Goal: Task Accomplishment & Management: Complete application form

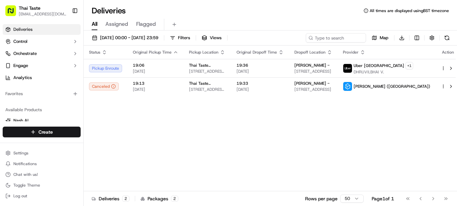
click at [364, 54] on icon "button" at bounding box center [362, 53] width 2 height 1
click at [332, 52] on div "Dropoff Location" at bounding box center [313, 51] width 38 height 5
click at [364, 51] on icon "button" at bounding box center [362, 50] width 2 height 1
click at [332, 54] on div "Dropoff Location" at bounding box center [313, 51] width 38 height 5
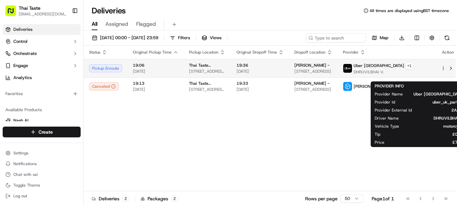
click at [408, 69] on div "Uber UK + 1" at bounding box center [382, 65] width 59 height 7
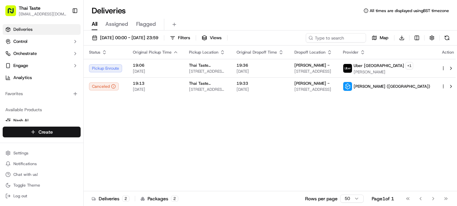
click at [45, 131] on html "Thai Taste kc@thaitasterestaurant.co.uk Toggle Sidebar Deliveries Control Orche…" at bounding box center [228, 103] width 457 height 206
click at [107, 146] on link "Delivery" at bounding box center [121, 144] width 75 height 12
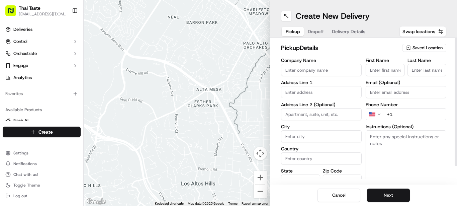
click at [317, 70] on input "Company Name" at bounding box center [321, 70] width 81 height 12
type input "THAI TASTE"
type input "130 Cromwell Road"
type input "London"
type input "United Kingdom"
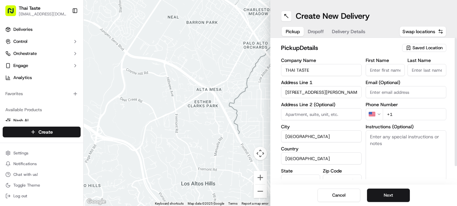
type input "England"
type input "SW7 4ET"
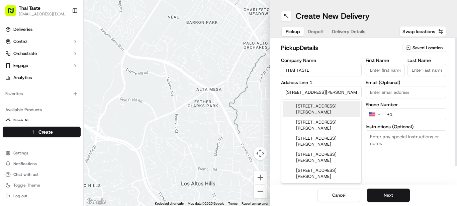
click at [377, 114] on html "Thai Taste kc@thaitasterestaurant.co.uk Toggle Sidebar Deliveries Control Orche…" at bounding box center [228, 103] width 457 height 206
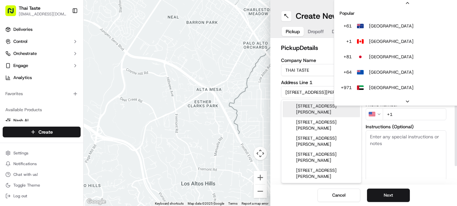
scroll to position [29, 0]
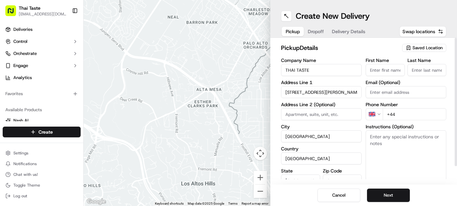
click at [397, 110] on input "+44" at bounding box center [414, 114] width 64 height 12
type input "+44 7776 200162"
click at [334, 172] on label "Zip Code" at bounding box center [342, 170] width 39 height 5
click at [334, 174] on input "SW7 4ET" at bounding box center [342, 180] width 39 height 12
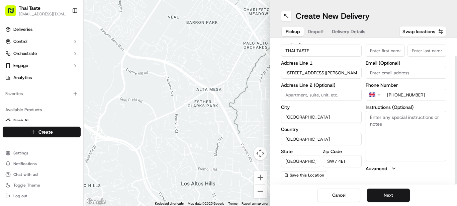
click at [381, 56] on input "First Name" at bounding box center [384, 50] width 39 height 12
type input "KC"
click at [416, 50] on input "Last Name" at bounding box center [426, 50] width 39 height 12
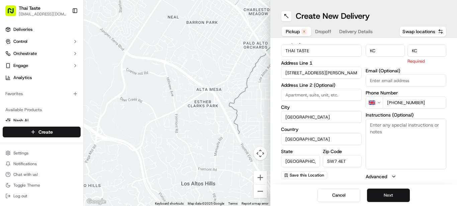
type input "KC"
click at [387, 194] on button "Next" at bounding box center [388, 194] width 43 height 13
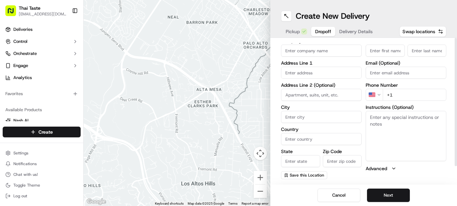
click at [456, 50] on div at bounding box center [455, 111] width 3 height 146
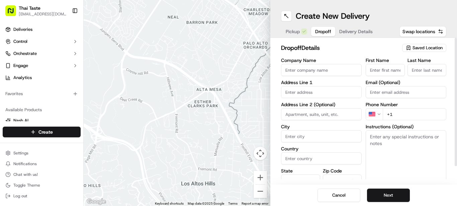
click at [301, 70] on input "Company Name" at bounding box center [321, 70] width 81 height 12
type input "[PERSON_NAME]"
type input "61 Walton Street"
type input "33"
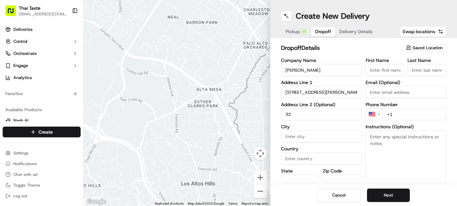
type input "London"
type input "United Kingdom"
type input "England"
type input "SW3 2JU"
type input "[PERSON_NAME]"
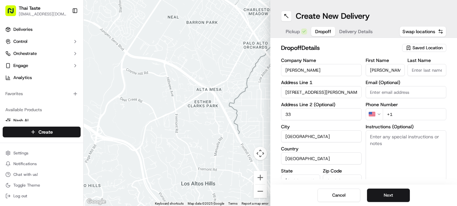
type input "[PERSON_NAME]"
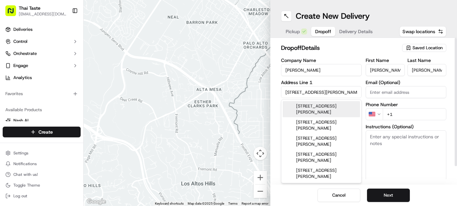
click at [285, 90] on input "61 Walton Street" at bounding box center [321, 92] width 81 height 12
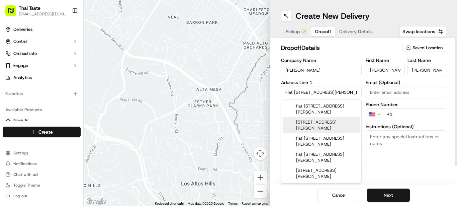
type input "Flat 33, 61 Walton Street"
click at [366, 156] on textarea "Instructions (Optional)" at bounding box center [405, 155] width 81 height 50
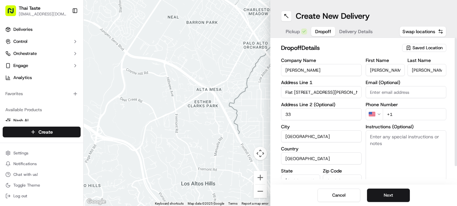
click at [380, 114] on html "Thai Taste kc@thaitasterestaurant.co.uk Toggle Sidebar Deliveries Control Orche…" at bounding box center [228, 103] width 457 height 206
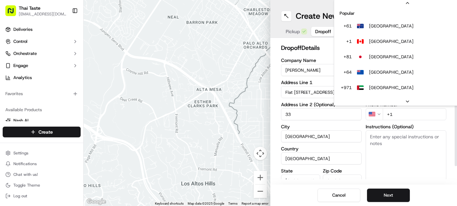
scroll to position [29, 0]
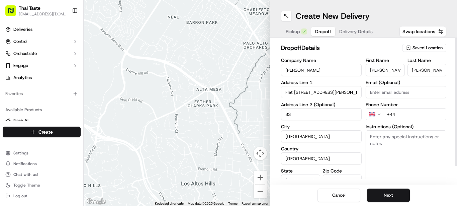
click at [398, 114] on input "+44" at bounding box center [414, 114] width 64 height 12
type input "+44 7983 477806"
click at [399, 153] on textarea "Instructions (Optional)" at bounding box center [405, 155] width 81 height 50
click at [376, 152] on textarea "DELIVERY ADDRESS FLAT 33" at bounding box center [405, 155] width 81 height 50
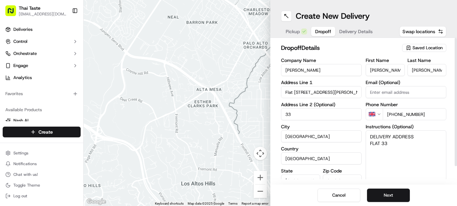
click at [392, 145] on textarea "DELIVERY ADDRESS FLAT 33" at bounding box center [405, 155] width 81 height 50
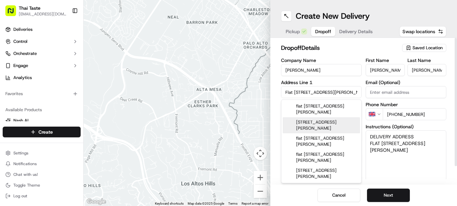
click at [349, 93] on input "Flat 33, 61 Walton Street" at bounding box center [321, 92] width 81 height 12
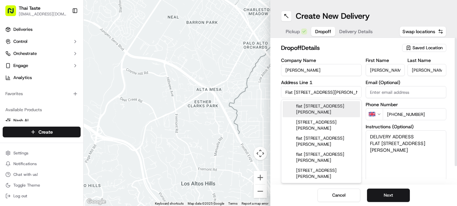
click at [381, 160] on textarea "DELIVERY ADDRESS FLAT 33 61 WALTON STREET" at bounding box center [405, 155] width 81 height 50
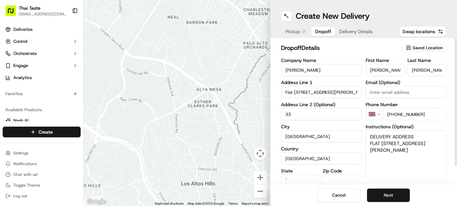
click at [339, 178] on input "SW3 2JU" at bounding box center [342, 180] width 39 height 12
click at [403, 168] on textarea "DELIVERY ADDRESS FLAT 33 61 WALTON STREET" at bounding box center [405, 155] width 81 height 50
click at [456, 161] on div at bounding box center [455, 102] width 2 height 128
click at [456, 164] on div at bounding box center [455, 102] width 2 height 128
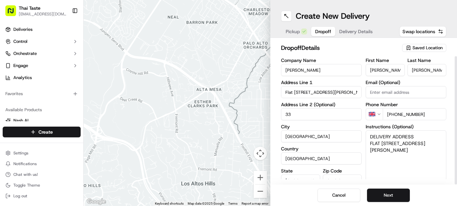
scroll to position [19, 0]
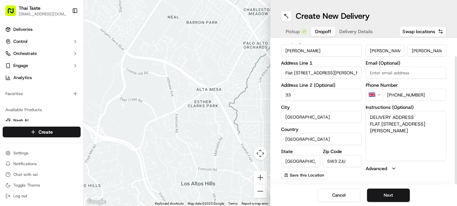
click at [456, 169] on div at bounding box center [455, 111] width 3 height 146
click at [375, 141] on textarea "DELIVERY ADDRESS FLAT 33 61 WALTON STREET" at bounding box center [405, 136] width 81 height 50
click at [415, 130] on textarea "DELIVERY ADDRESS FLAT 33 61 WALTON STREET" at bounding box center [405, 136] width 81 height 50
click at [440, 137] on textarea "DELIVERY ADDRESS FLAT 33 61 WALTON STREET SW3 2JU" at bounding box center [405, 136] width 81 height 50
type textarea "DELIVERY ADDRESS FLAT 33 61 WALTON STREET SW3 2JU"
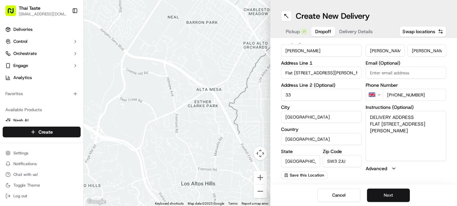
click at [396, 197] on button "Next" at bounding box center [388, 194] width 43 height 13
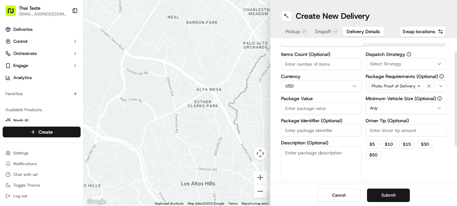
click at [351, 86] on html "Thai Taste kc@thaitasterestaurant.co.uk Toggle Sidebar Deliveries Control Orche…" at bounding box center [228, 103] width 457 height 206
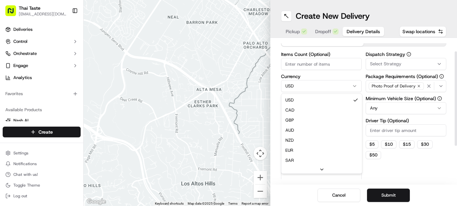
click at [351, 86] on html "Thai Taste kc@thaitasterestaurant.co.uk Toggle Sidebar Deliveries Control Orche…" at bounding box center [228, 103] width 457 height 206
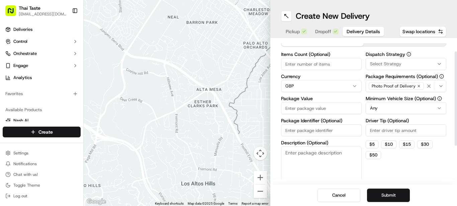
click at [305, 107] on input "Package Value" at bounding box center [321, 108] width 81 height 12
type input "70"
click at [306, 162] on textarea "Description (Optional)" at bounding box center [321, 164] width 81 height 37
type textarea "HOT FOOD"
click at [394, 196] on button "Submit" at bounding box center [388, 194] width 43 height 13
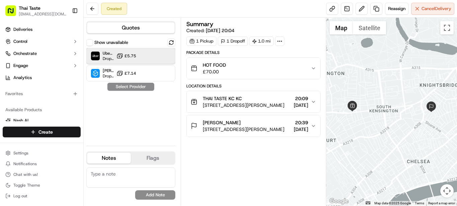
click at [139, 56] on div "Uber UK Dropoff ETA 23 minutes £5.75" at bounding box center [130, 56] width 89 height 16
click at [136, 87] on button "Assign Provider" at bounding box center [130, 87] width 47 height 8
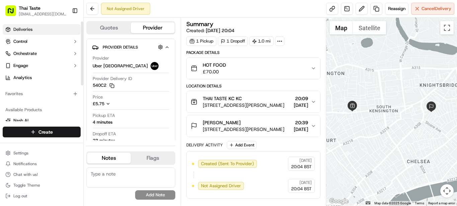
click at [29, 27] on span "Deliveries" at bounding box center [22, 29] width 19 height 6
